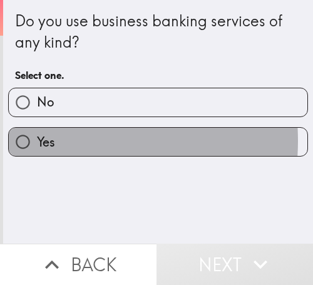
click at [51, 141] on label "Yes" at bounding box center [158, 142] width 299 height 28
click at [37, 141] on input "Yes" at bounding box center [23, 142] width 28 height 28
radio input "true"
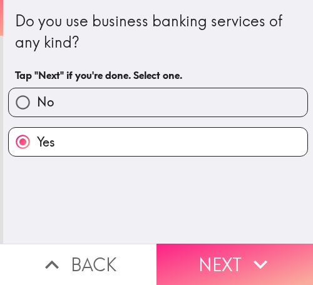
click at [230, 245] on button "Next" at bounding box center [234, 263] width 156 height 41
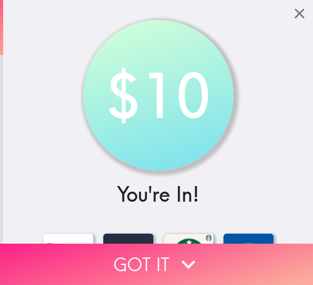
click at [150, 251] on button "Got it" at bounding box center [156, 263] width 313 height 41
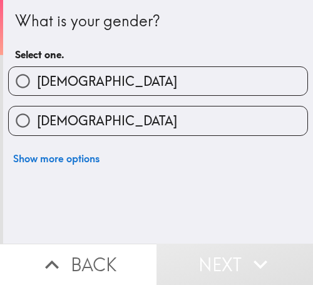
click at [93, 120] on label "[DEMOGRAPHIC_DATA]" at bounding box center [158, 120] width 299 height 28
click at [37, 120] on input "[DEMOGRAPHIC_DATA]" at bounding box center [23, 120] width 28 height 28
radio input "true"
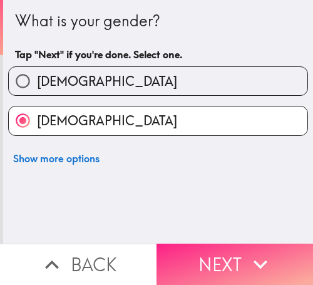
click at [163, 252] on button "Next" at bounding box center [234, 263] width 156 height 41
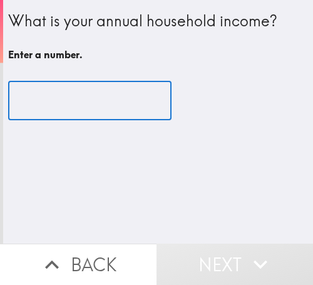
click at [88, 110] on input "number" at bounding box center [89, 100] width 163 height 39
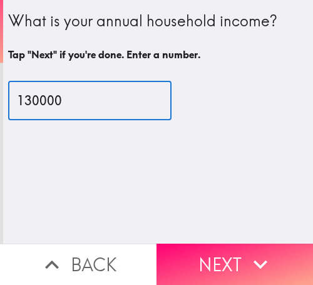
type input "130000"
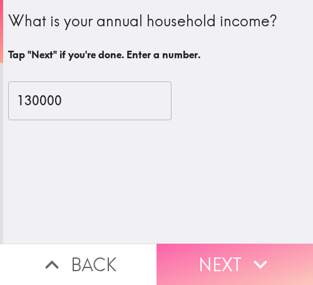
click at [233, 263] on button "Next" at bounding box center [234, 263] width 156 height 41
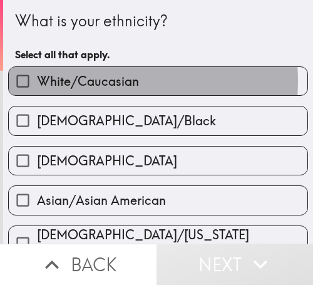
click at [79, 81] on span "White/Caucasian" at bounding box center [88, 82] width 102 height 18
click at [37, 81] on input "White/Caucasian" at bounding box center [23, 81] width 28 height 28
checkbox input "true"
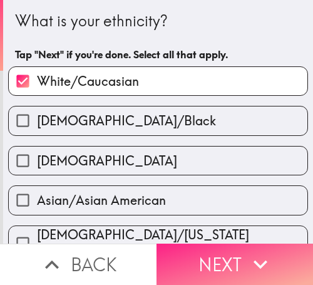
drag, startPoint x: 258, startPoint y: 243, endPoint x: 260, endPoint y: 254, distance: 11.3
click at [258, 250] on icon "button" at bounding box center [261, 264] width 28 height 28
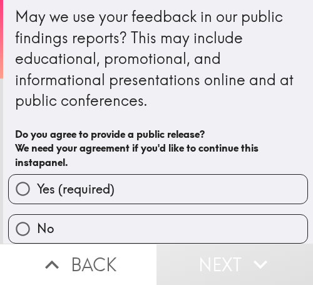
scroll to position [15, 0]
click at [59, 180] on span "Yes (required)" at bounding box center [76, 189] width 78 height 18
click at [37, 175] on input "Yes (required)" at bounding box center [23, 189] width 28 height 28
radio input "true"
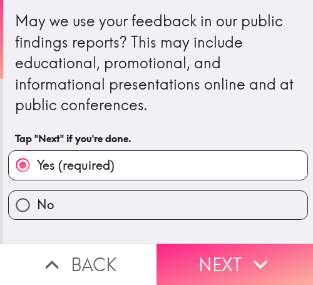
click at [195, 252] on button "Next" at bounding box center [234, 263] width 156 height 41
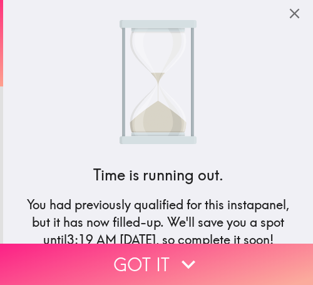
click at [84, 253] on button "Got it" at bounding box center [156, 263] width 313 height 41
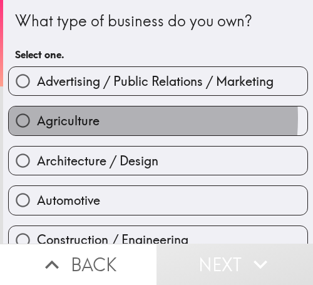
click at [91, 118] on span "Agriculture" at bounding box center [68, 121] width 63 height 18
click at [37, 118] on input "Agriculture" at bounding box center [23, 120] width 28 height 28
radio input "true"
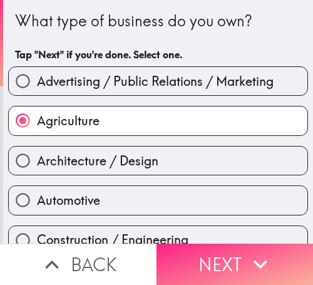
click at [235, 253] on button "Next" at bounding box center [234, 263] width 156 height 41
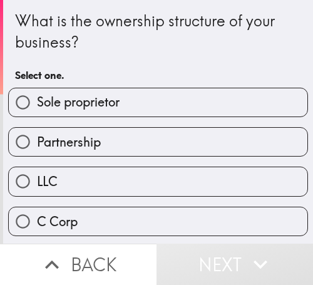
click at [71, 146] on span "Partnership" at bounding box center [69, 142] width 64 height 18
click at [37, 146] on input "Partnership" at bounding box center [23, 142] width 28 height 28
radio input "true"
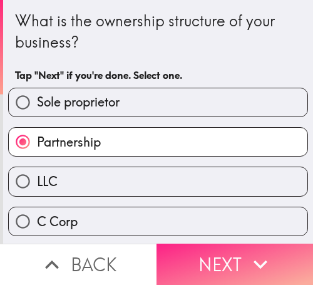
click at [201, 272] on button "Next" at bounding box center [234, 263] width 156 height 41
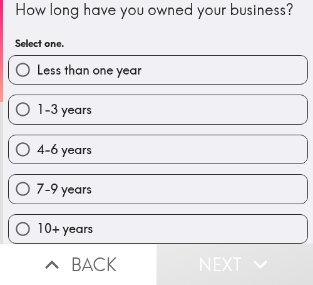
scroll to position [43, 0]
click at [53, 141] on span "4-6 years" at bounding box center [64, 150] width 55 height 18
click at [37, 140] on input "4-6 years" at bounding box center [23, 149] width 28 height 28
radio input "true"
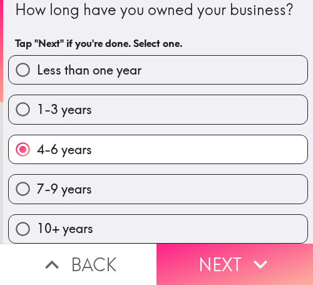
click at [223, 249] on button "Next" at bounding box center [234, 263] width 156 height 41
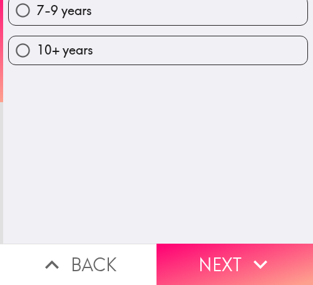
scroll to position [0, 0]
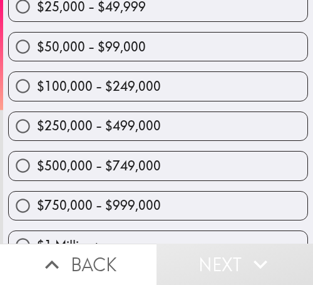
scroll to position [141, 0]
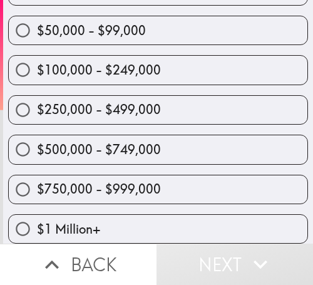
click at [70, 101] on span "$250,000 - $499,000" at bounding box center [99, 110] width 124 height 18
click at [37, 98] on input "$250,000 - $499,000" at bounding box center [23, 110] width 28 height 28
radio input "true"
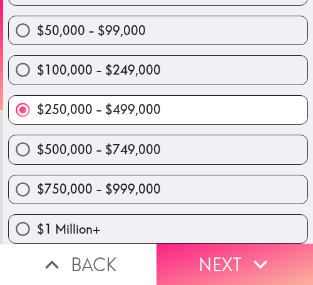
click at [254, 250] on icon "button" at bounding box center [261, 264] width 28 height 28
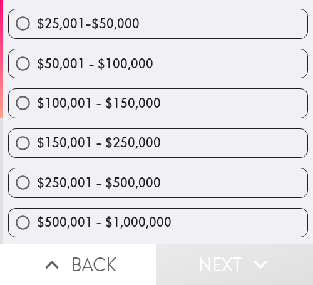
scroll to position [262, 0]
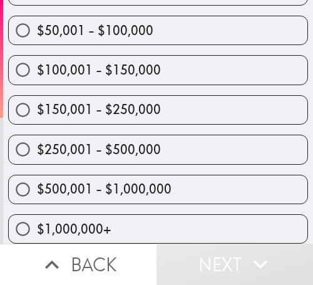
drag, startPoint x: 103, startPoint y: 187, endPoint x: 91, endPoint y: 191, distance: 12.7
click at [104, 187] on span "$500,001 - $1,000,000" at bounding box center [104, 189] width 135 height 18
click at [37, 187] on input "$500,001 - $1,000,000" at bounding box center [23, 189] width 28 height 28
radio input "true"
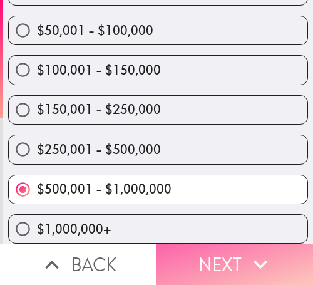
click at [208, 255] on button "Next" at bounding box center [234, 263] width 156 height 41
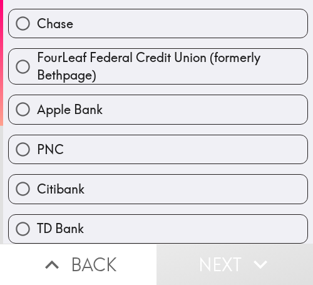
scroll to position [486, 0]
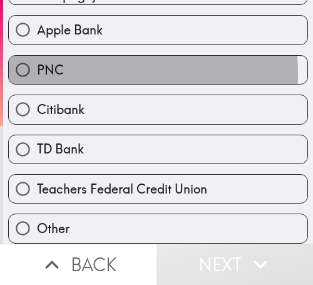
click at [78, 63] on label "PNC" at bounding box center [158, 70] width 299 height 28
click at [37, 63] on input "PNC" at bounding box center [23, 70] width 28 height 28
radio input "true"
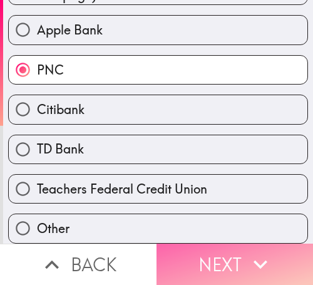
drag, startPoint x: 224, startPoint y: 252, endPoint x: 215, endPoint y: 269, distance: 18.8
click at [225, 252] on button "Next" at bounding box center [234, 263] width 156 height 41
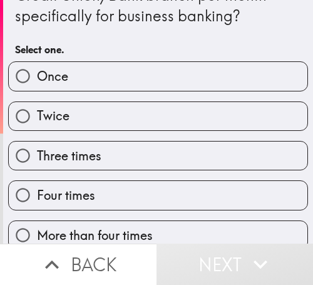
scroll to position [41, 0]
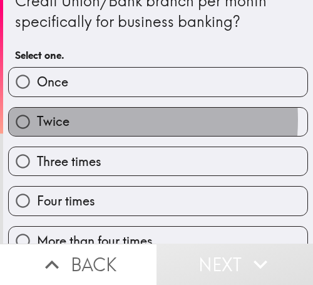
click at [80, 120] on label "Twice" at bounding box center [158, 122] width 299 height 28
click at [37, 120] on input "Twice" at bounding box center [23, 122] width 28 height 28
radio input "true"
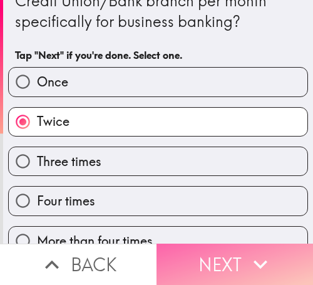
click at [202, 258] on button "Next" at bounding box center [234, 263] width 156 height 41
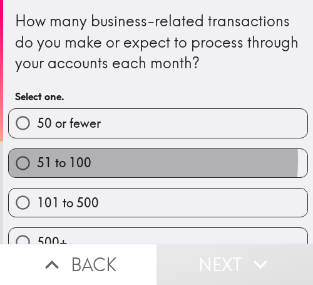
click at [78, 160] on span "51 to 100" at bounding box center [64, 163] width 54 height 18
click at [37, 160] on input "51 to 100" at bounding box center [23, 163] width 28 height 28
radio input "true"
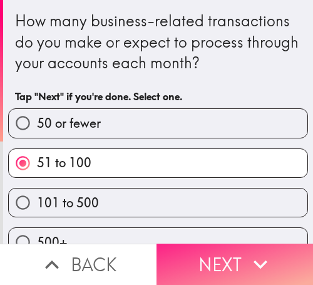
click at [253, 260] on icon "button" at bounding box center [260, 264] width 14 height 9
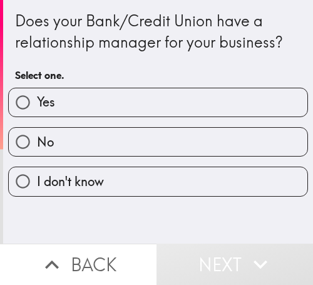
click at [113, 108] on label "Yes" at bounding box center [158, 102] width 299 height 28
click at [37, 108] on input "Yes" at bounding box center [23, 102] width 28 height 28
radio input "true"
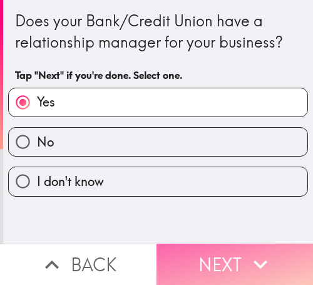
click at [247, 250] on icon "button" at bounding box center [261, 264] width 28 height 28
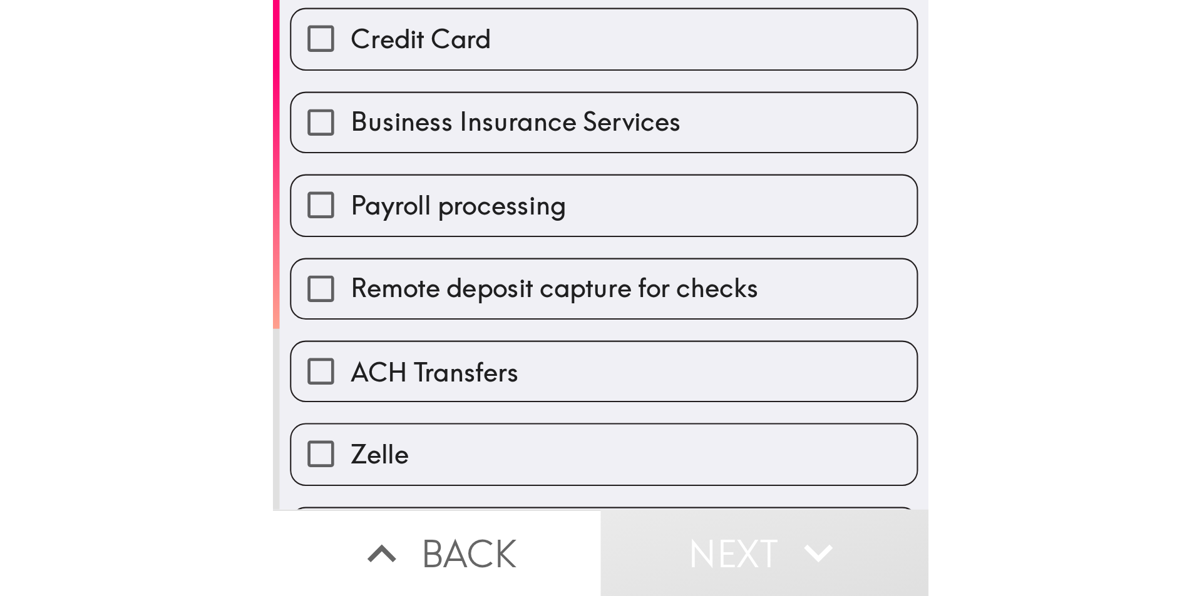
scroll to position [241, 0]
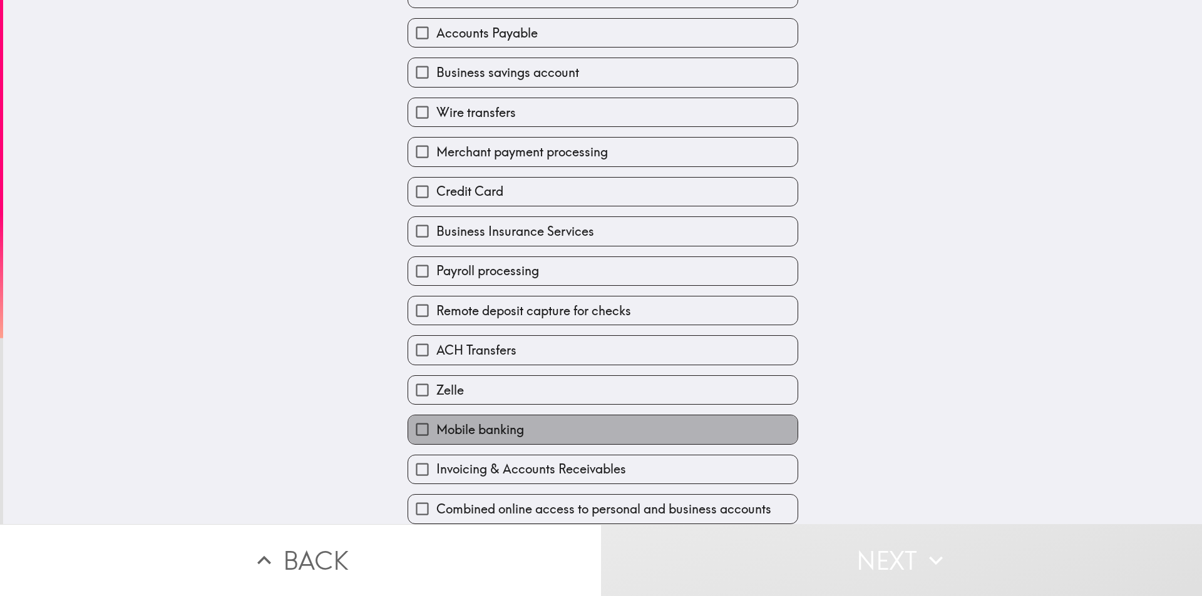
click at [312, 284] on span "Mobile banking" at bounding box center [480, 430] width 88 height 18
click at [312, 284] on input "Mobile banking" at bounding box center [422, 430] width 28 height 28
checkbox input "true"
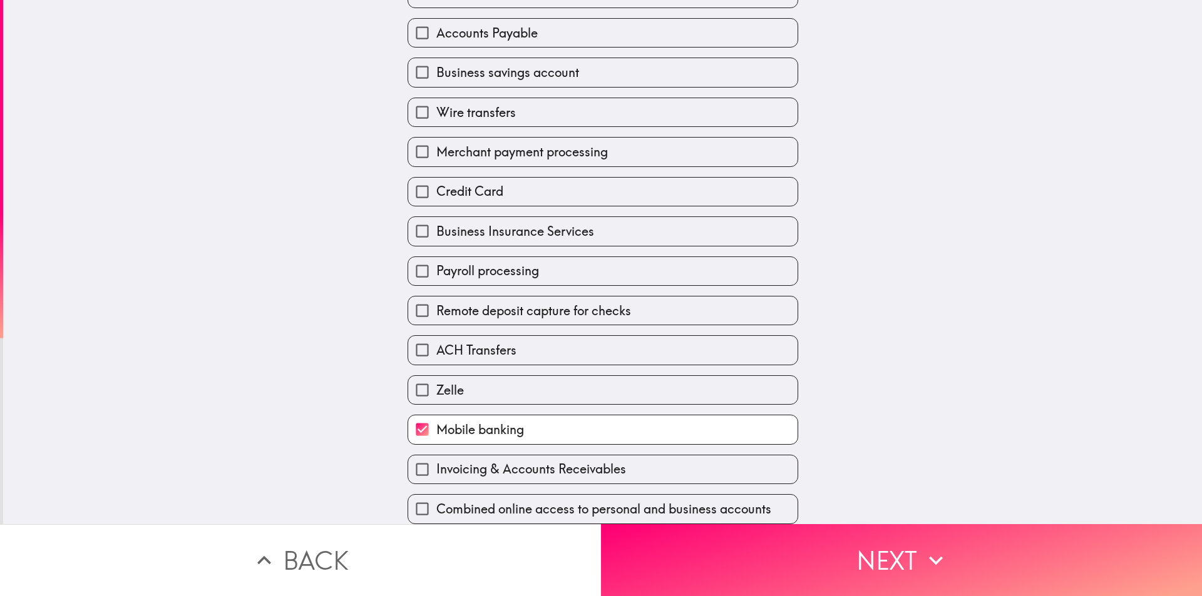
click at [312, 183] on span "Credit Card" at bounding box center [469, 192] width 67 height 18
click at [312, 178] on input "Credit Card" at bounding box center [422, 192] width 28 height 28
checkbox input "true"
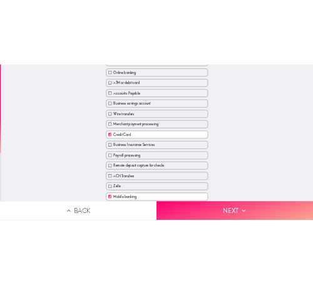
scroll to position [53, 0]
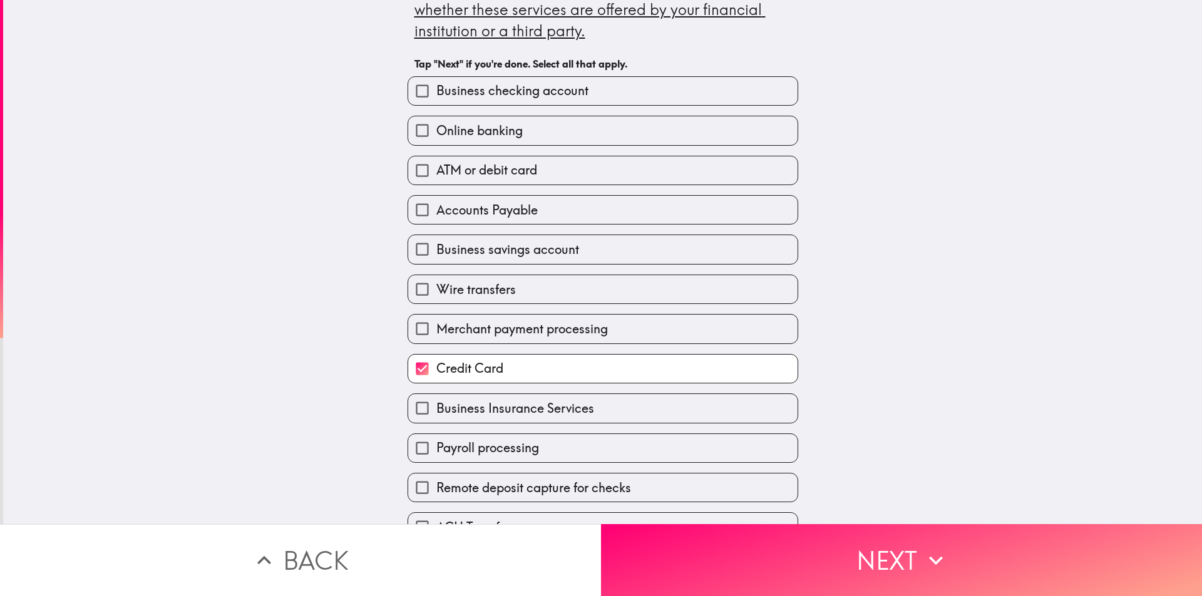
click at [312, 131] on span "Online banking" at bounding box center [479, 131] width 86 height 18
click at [312, 131] on input "Online banking" at bounding box center [422, 130] width 28 height 28
checkbox input "true"
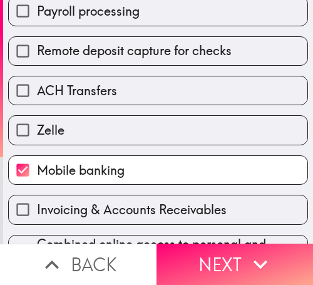
scroll to position [550, 0]
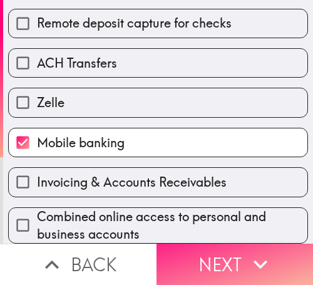
drag, startPoint x: 231, startPoint y: 253, endPoint x: 225, endPoint y: 258, distance: 7.1
click at [231, 253] on button "Next" at bounding box center [234, 263] width 156 height 41
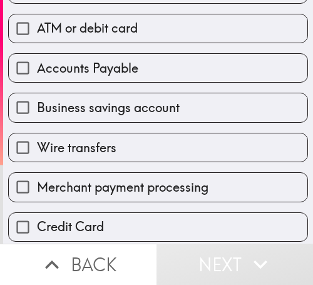
scroll to position [188, 0]
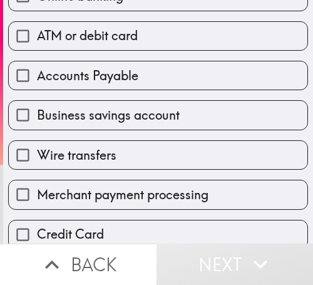
click at [77, 38] on span "ATM or debit card" at bounding box center [87, 36] width 101 height 18
click at [37, 38] on input "ATM or debit card" at bounding box center [23, 36] width 28 height 28
checkbox input "true"
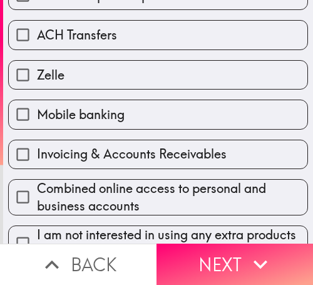
scroll to position [563, 0]
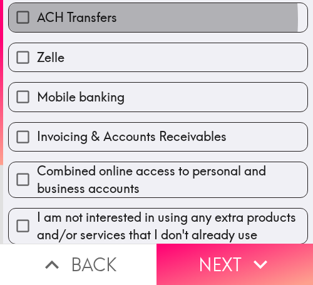
click at [71, 19] on span "ACH Transfers" at bounding box center [77, 18] width 80 height 18
click at [37, 19] on input "ACH Transfers" at bounding box center [23, 17] width 28 height 28
checkbox input "true"
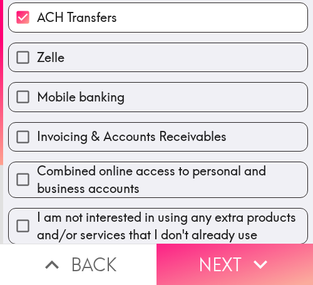
click at [213, 243] on button "Next" at bounding box center [234, 263] width 156 height 41
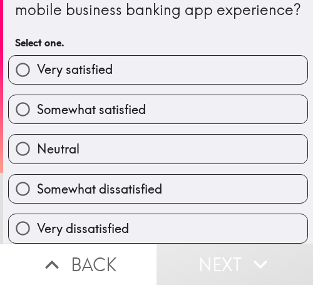
drag, startPoint x: 90, startPoint y: 100, endPoint x: 217, endPoint y: 101, distance: 127.1
click at [96, 101] on span "Somewhat satisfied" at bounding box center [91, 110] width 109 height 18
click at [37, 100] on input "Somewhat satisfied" at bounding box center [23, 109] width 28 height 28
radio input "true"
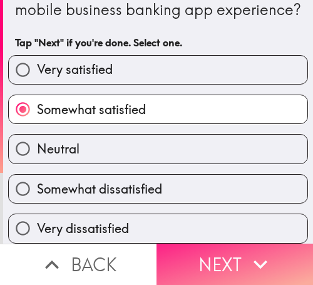
click at [235, 259] on button "Next" at bounding box center [234, 263] width 156 height 41
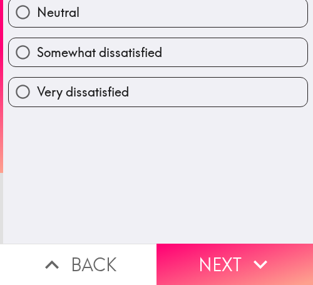
scroll to position [0, 0]
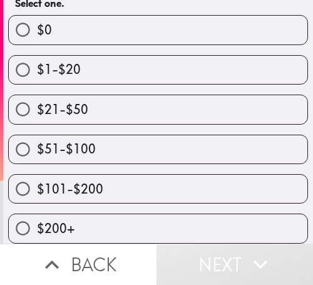
scroll to position [166, 0]
click at [229, 135] on label "$51-$100" at bounding box center [158, 149] width 299 height 28
click at [37, 135] on input "$51-$100" at bounding box center [23, 149] width 28 height 28
radio input "true"
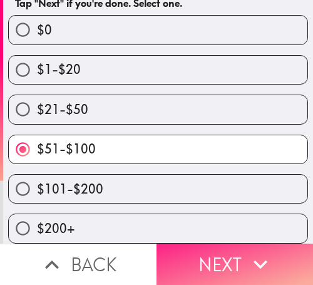
click at [256, 250] on icon "button" at bounding box center [261, 264] width 28 height 28
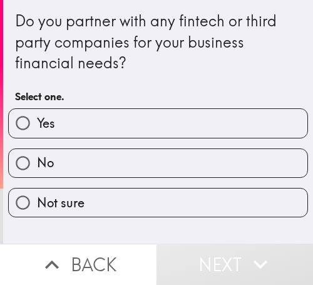
click at [228, 120] on label "Yes" at bounding box center [158, 123] width 299 height 28
click at [37, 120] on input "Yes" at bounding box center [23, 123] width 28 height 28
radio input "true"
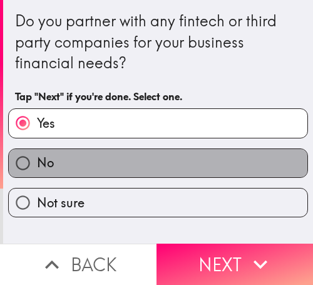
click at [232, 150] on label "No" at bounding box center [158, 163] width 299 height 28
click at [37, 150] on input "No" at bounding box center [23, 163] width 28 height 28
radio input "true"
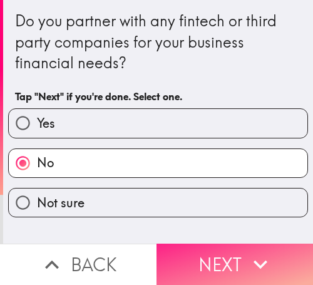
click at [247, 250] on icon "button" at bounding box center [261, 264] width 28 height 28
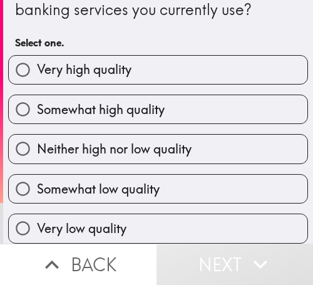
scroll to position [64, 0]
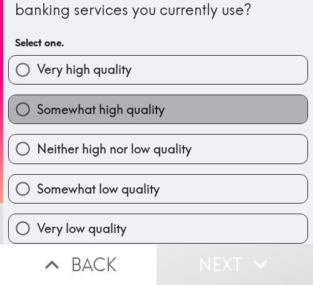
click at [207, 105] on label "Somewhat high quality" at bounding box center [158, 109] width 299 height 28
click at [37, 105] on input "Somewhat high quality" at bounding box center [23, 109] width 28 height 28
radio input "true"
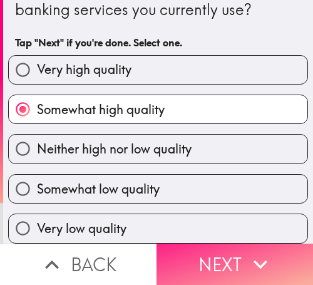
click at [265, 250] on icon "button" at bounding box center [261, 264] width 28 height 28
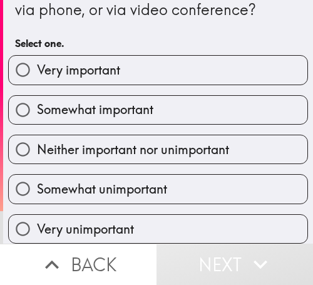
scroll to position [63, 0]
click at [233, 96] on label "Somewhat important" at bounding box center [158, 110] width 299 height 28
click at [37, 96] on input "Somewhat important" at bounding box center [23, 110] width 28 height 28
radio input "true"
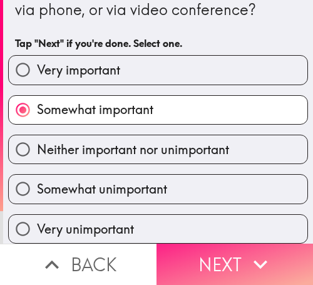
click at [224, 243] on button "Next" at bounding box center [234, 263] width 156 height 41
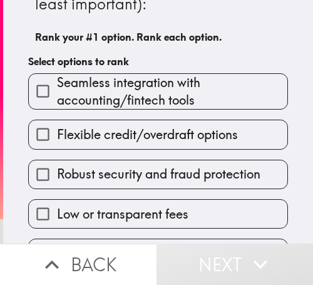
scroll to position [125, 0]
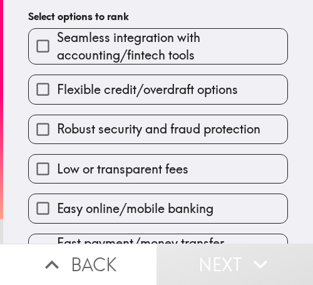
click at [180, 96] on span "Flexible credit/overdraft options" at bounding box center [147, 90] width 181 height 18
click at [57, 96] on input "Flexible credit/overdraft options" at bounding box center [43, 89] width 28 height 28
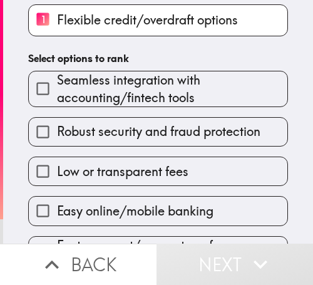
drag, startPoint x: 144, startPoint y: 136, endPoint x: 96, endPoint y: 158, distance: 52.9
click at [143, 136] on span "Robust security and fraud protection" at bounding box center [158, 132] width 203 height 18
click at [57, 136] on input "Robust security and fraud protection" at bounding box center [43, 132] width 28 height 28
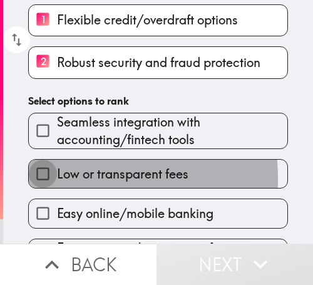
click at [47, 178] on input "Low or transparent fees" at bounding box center [43, 174] width 28 height 28
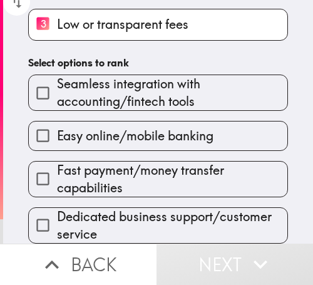
scroll to position [216, 0]
click at [85, 136] on label "Easy online/mobile banking" at bounding box center [158, 135] width 258 height 28
click at [57, 136] on input "Easy online/mobile banking" at bounding box center [43, 135] width 28 height 28
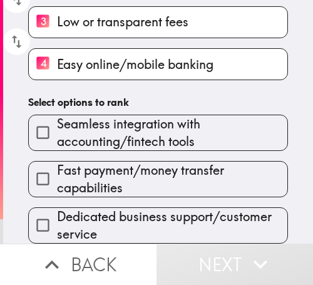
click at [98, 175] on span "Fast payment/money transfer capabilities" at bounding box center [172, 178] width 230 height 35
click at [57, 175] on input "Fast payment/money transfer capabilities" at bounding box center [43, 179] width 28 height 28
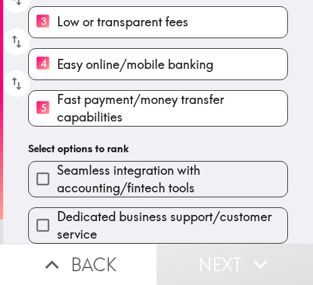
scroll to position [218, 0]
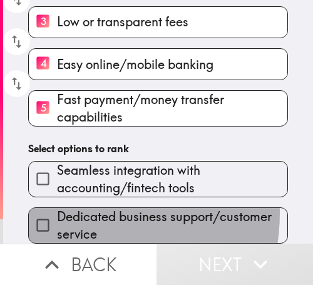
click at [74, 208] on span "Dedicated business support/customer service" at bounding box center [172, 225] width 230 height 35
click at [57, 211] on input "Dedicated business support/customer service" at bounding box center [43, 225] width 28 height 28
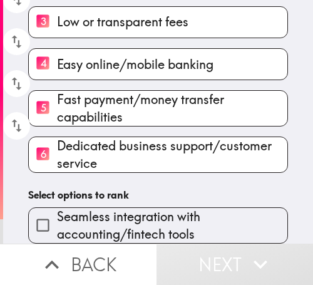
click at [66, 171] on div "Please rank the following business banking features in order of importance (1 =…" at bounding box center [158, 17] width 310 height 451
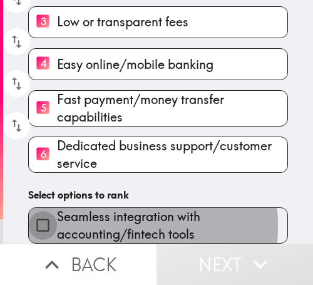
click at [46, 215] on input "Seamless integration with accounting/fintech tools" at bounding box center [43, 225] width 28 height 28
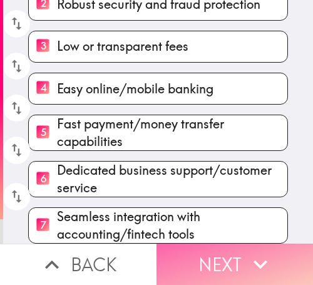
click at [223, 258] on button "Next" at bounding box center [234, 263] width 156 height 41
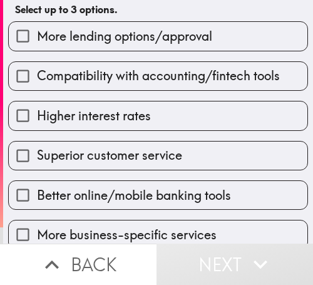
scroll to position [121, 0]
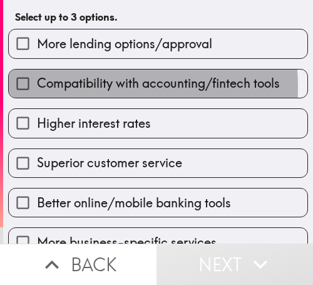
click at [67, 87] on span "Compatibility with accounting/fintech tools" at bounding box center [158, 83] width 243 height 18
click at [37, 87] on input "Compatibility with accounting/fintech tools" at bounding box center [23, 83] width 28 height 28
checkbox input "true"
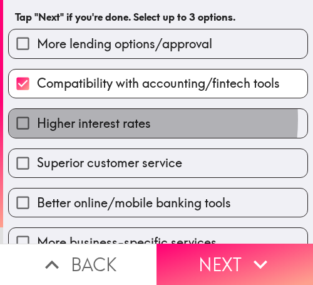
click at [103, 119] on span "Higher interest rates" at bounding box center [94, 124] width 114 height 18
click at [37, 119] on input "Higher interest rates" at bounding box center [23, 123] width 28 height 28
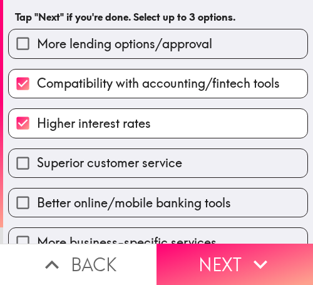
click at [130, 126] on span "Higher interest rates" at bounding box center [94, 124] width 114 height 18
click at [37, 126] on input "Higher interest rates" at bounding box center [23, 123] width 28 height 28
checkbox input "false"
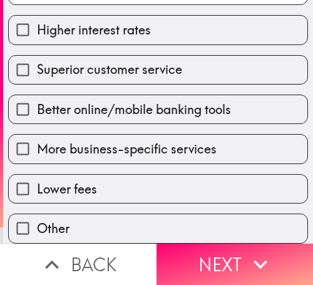
scroll to position [225, 0]
click at [125, 175] on label "Lower fees" at bounding box center [158, 189] width 299 height 28
click at [37, 175] on input "Lower fees" at bounding box center [23, 189] width 28 height 28
checkbox input "true"
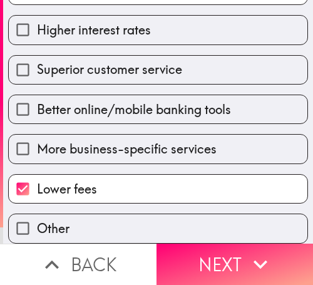
click at [242, 143] on label "More business-specific services" at bounding box center [158, 149] width 299 height 28
click at [37, 143] on input "More business-specific services" at bounding box center [23, 149] width 28 height 28
checkbox input "true"
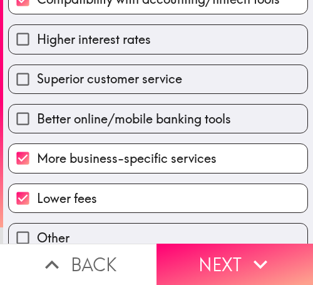
scroll to position [163, 0]
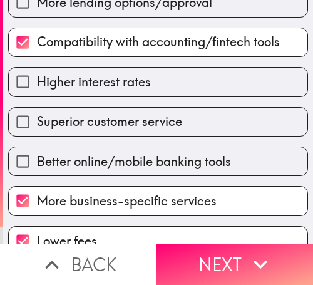
click at [213, 252] on button "Next" at bounding box center [234, 263] width 156 height 41
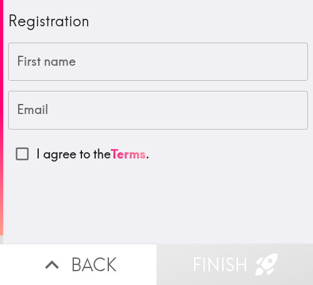
click at [81, 67] on input "First name" at bounding box center [158, 62] width 300 height 39
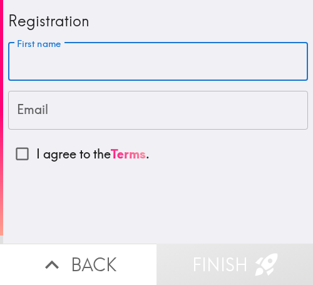
paste input "[PERSON_NAME]"
type input "[PERSON_NAME]"
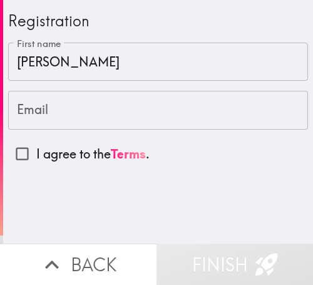
click at [68, 118] on input "Email" at bounding box center [158, 110] width 300 height 39
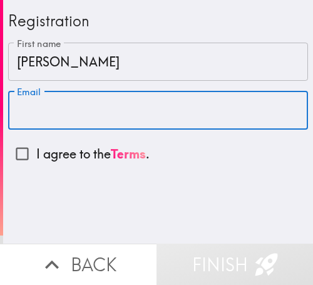
paste input "[EMAIL_ADDRESS][DOMAIN_NAME]"
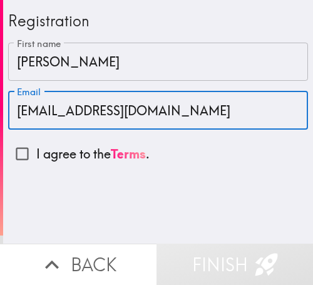
type input "[EMAIL_ADDRESS][DOMAIN_NAME]"
click at [19, 157] on input "I agree to the Terms ." at bounding box center [22, 154] width 28 height 28
checkbox input "true"
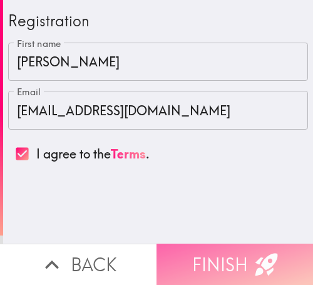
click at [207, 258] on button "Finish" at bounding box center [234, 263] width 156 height 41
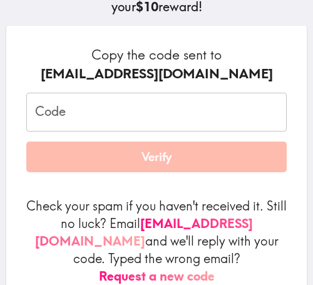
scroll to position [188, 0]
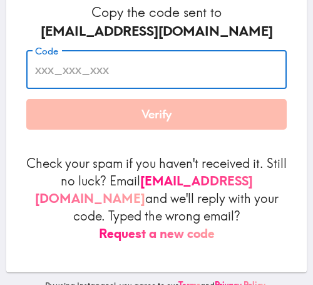
click at [143, 68] on input "Code" at bounding box center [156, 69] width 260 height 39
paste input "aud_LPq_r6t"
type input "aud_LPq_r6t"
click at [141, 113] on button "Verify" at bounding box center [156, 114] width 260 height 31
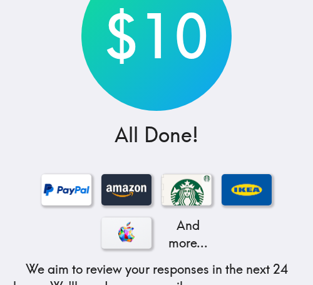
scroll to position [294, 0]
